Goal: Information Seeking & Learning: Learn about a topic

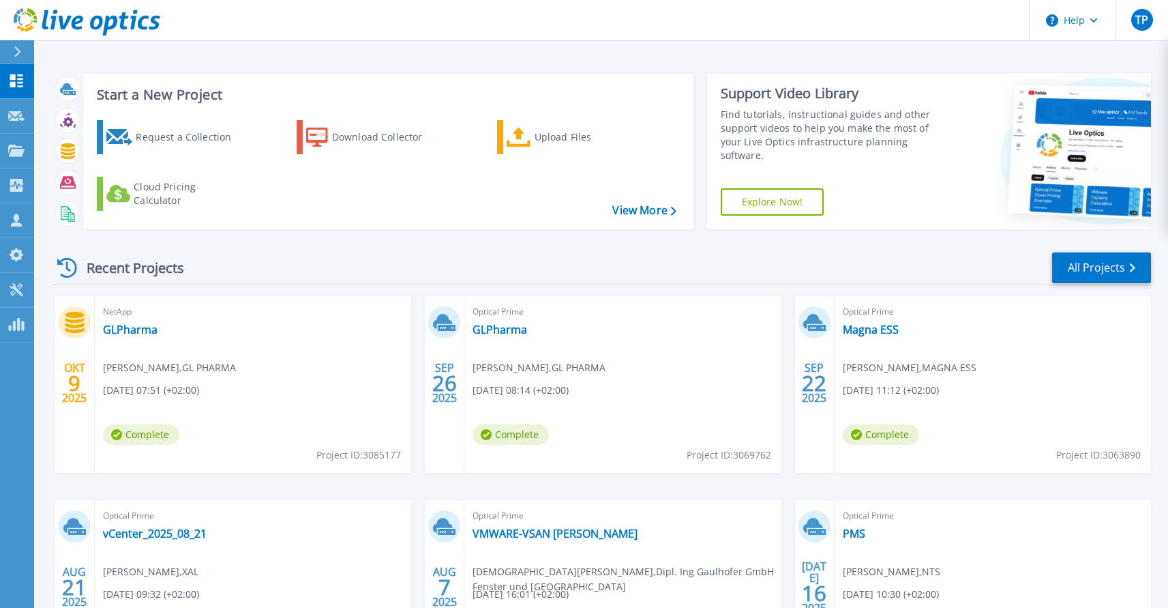
click at [505, 338] on div "Optical Prime GLPharma Markus Hiebaum , GL PHARMA 09.26.2025, 08:14 (+02:00) Co…" at bounding box center [622, 384] width 316 height 177
click at [503, 331] on link "GLPharma" at bounding box center [500, 330] width 55 height 14
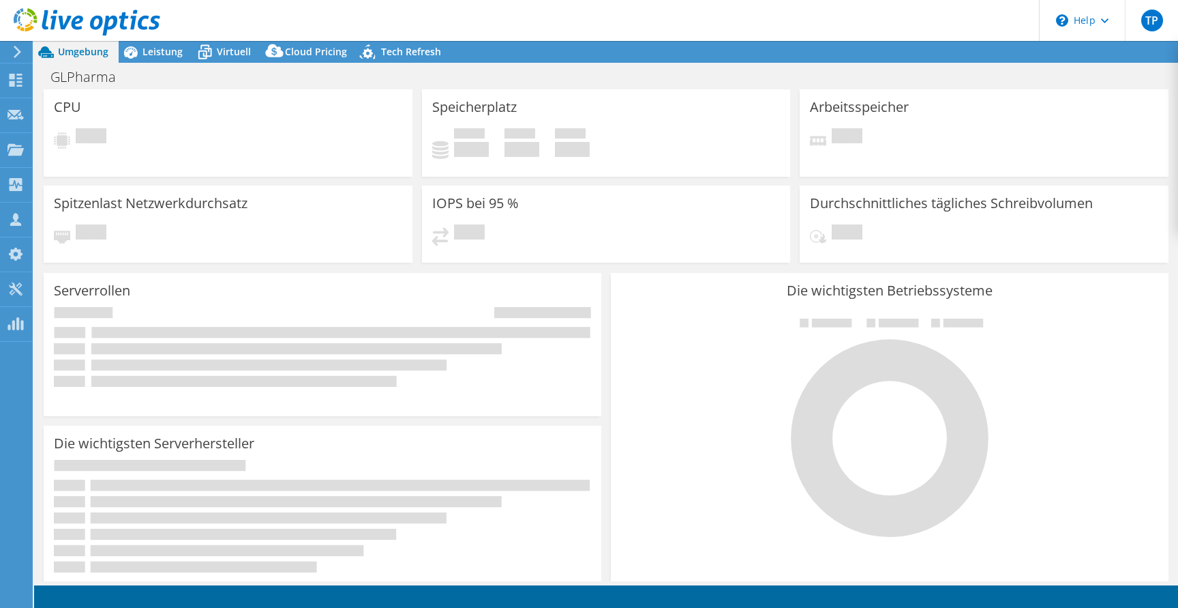
select select "EUFrankfurt"
select select "EUR"
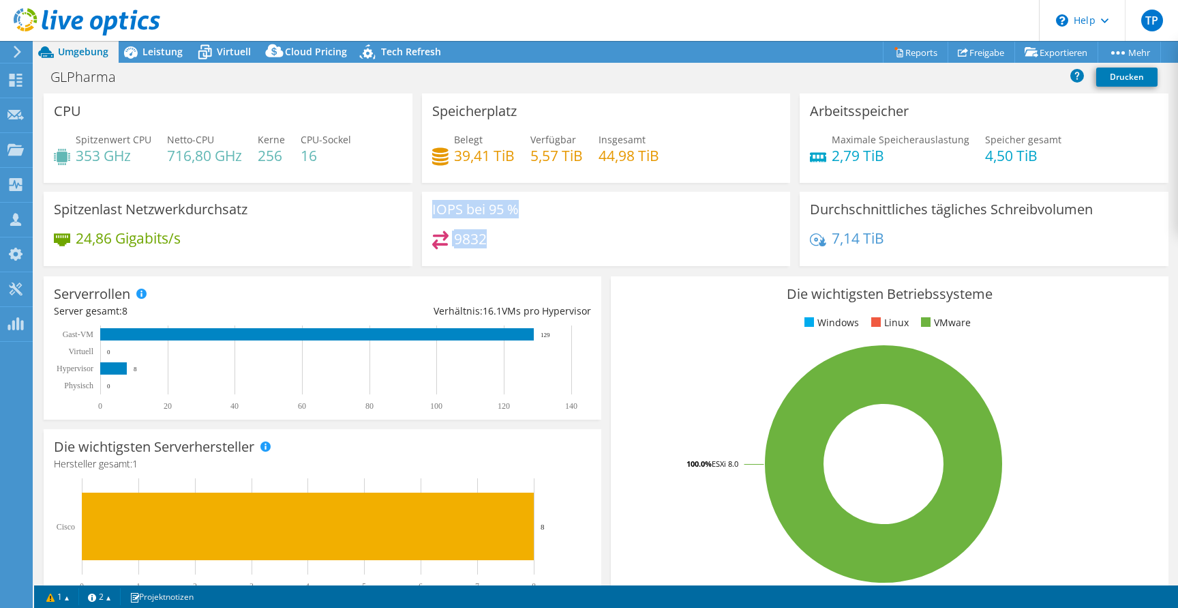
drag, startPoint x: 521, startPoint y: 241, endPoint x: 417, endPoint y: 205, distance: 110.4
click at [417, 205] on div "IOPS bei 95 % 9832" at bounding box center [606, 229] width 378 height 74
click at [633, 259] on div "9832" at bounding box center [606, 244] width 348 height 29
drag, startPoint x: 286, startPoint y: 149, endPoint x: 254, endPoint y: 136, distance: 35.2
click at [254, 136] on div "Spitzenwert CPU 353 GHz Netto-CPU 716,80 GHz Kerne 256 CPU-Sockel 16" at bounding box center [228, 154] width 348 height 44
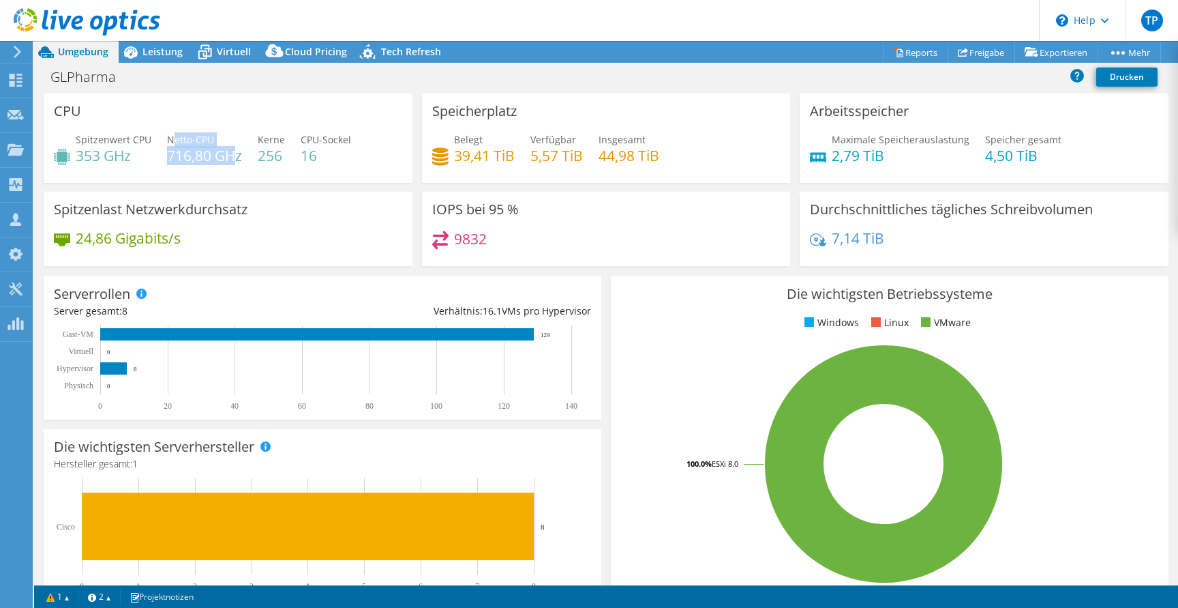
drag, startPoint x: 170, startPoint y: 138, endPoint x: 233, endPoint y: 158, distance: 65.8
click at [232, 157] on div "Netto-CPU 716,80 GHz" at bounding box center [204, 147] width 75 height 31
click at [233, 158] on h4 "716,80 GHz" at bounding box center [204, 155] width 75 height 15
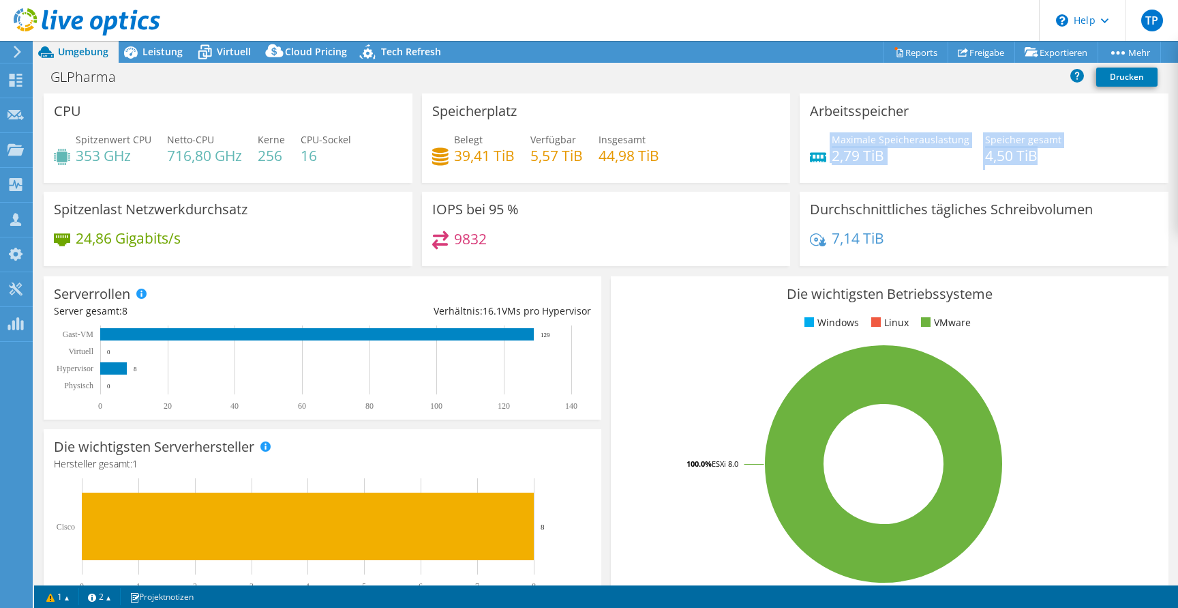
drag, startPoint x: 840, startPoint y: 136, endPoint x: 1048, endPoint y: 162, distance: 209.6
click at [1048, 162] on div "Maximale Speicherauslastung 2,79 TiB [PERSON_NAME] gesamt 4,50 TiB" at bounding box center [984, 154] width 348 height 44
click at [890, 155] on h4 "2,79 TiB" at bounding box center [901, 155] width 138 height 15
drag, startPoint x: 863, startPoint y: 151, endPoint x: 821, endPoint y: 132, distance: 46.7
click at [821, 132] on div "Maximale Speicherauslastung 2,79 TiB" at bounding box center [890, 147] width 160 height 31
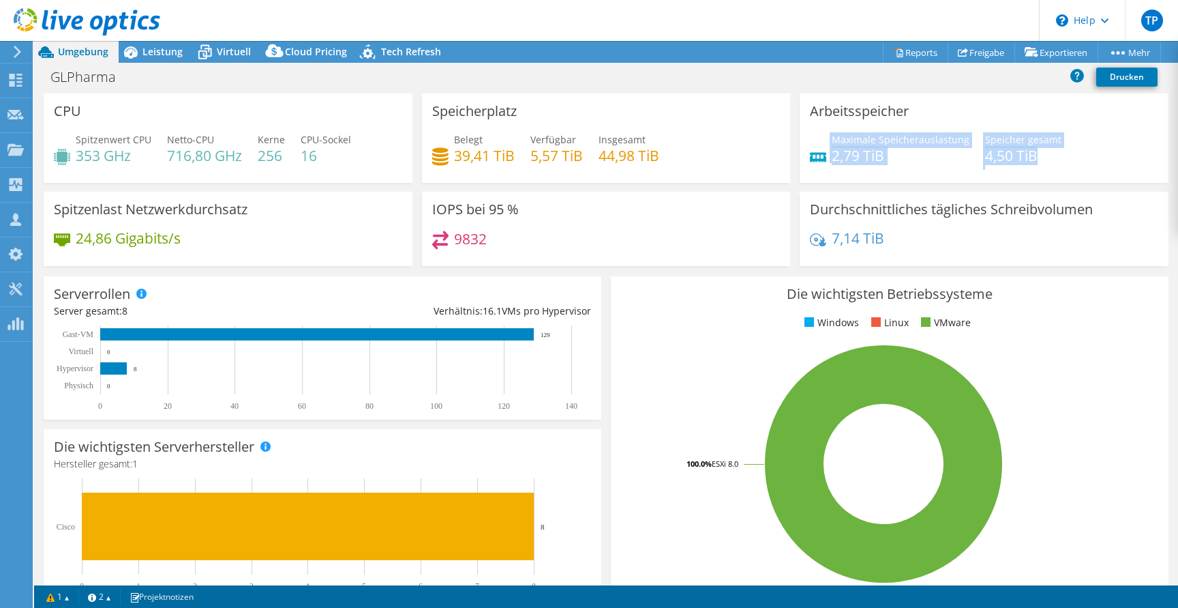
drag, startPoint x: 1023, startPoint y: 154, endPoint x: 822, endPoint y: 130, distance: 203.3
click at [817, 135] on div "Maximale Speicherauslastung 2,79 TiB [PERSON_NAME] gesamt 4,50 TiB" at bounding box center [984, 154] width 348 height 44
click at [1070, 145] on div "Maximale Speicherauslastung 2,79 TiB [PERSON_NAME] gesamt 4,50 TiB" at bounding box center [984, 154] width 348 height 44
